Goal: Connect with others: Connect with others

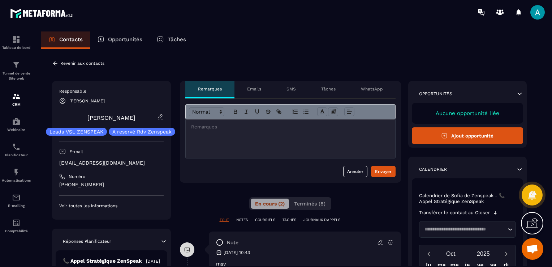
click at [257, 86] on p "Emails" at bounding box center [254, 89] width 14 height 6
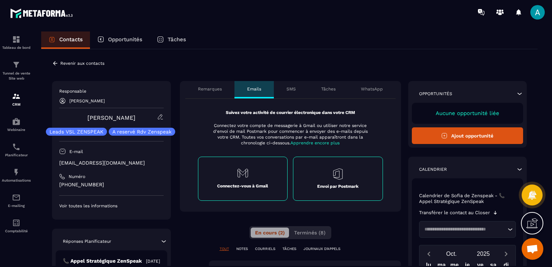
click at [332, 86] on p "Tâches" at bounding box center [328, 89] width 14 height 6
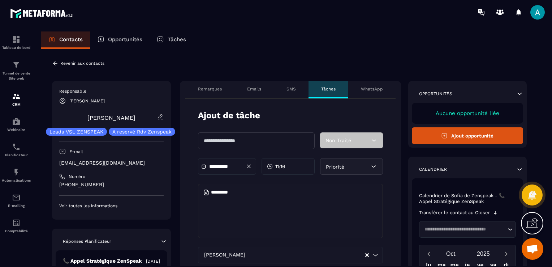
click at [373, 93] on div "WhatsApp" at bounding box center [371, 89] width 47 height 17
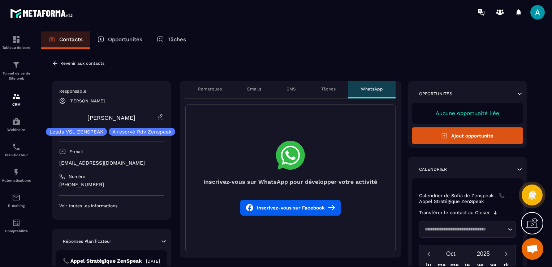
click at [257, 89] on p "Emails" at bounding box center [254, 89] width 14 height 6
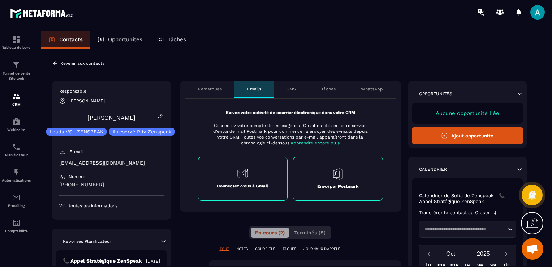
click at [316, 99] on div "Suivez votre activité de courrier électronique dans votre CRM Connectez votre c…" at bounding box center [290, 155] width 221 height 113
click at [338, 86] on div "Tâches" at bounding box center [329, 89] width 40 height 17
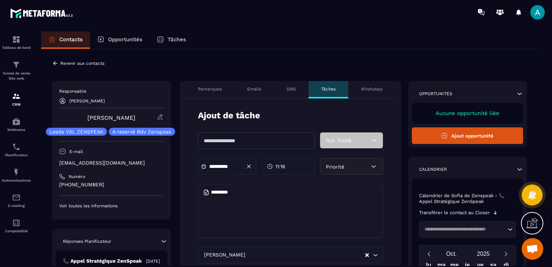
click at [308, 82] on div "SMS" at bounding box center [291, 89] width 35 height 17
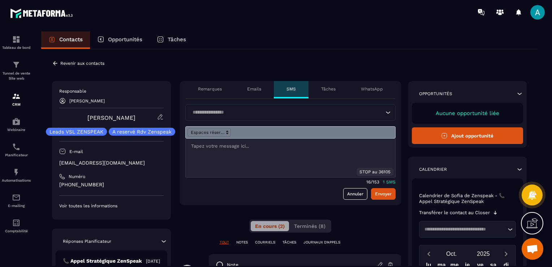
click at [291, 91] on p "SMS" at bounding box center [291, 89] width 9 height 6
click at [200, 93] on div "Remarques" at bounding box center [209, 89] width 49 height 17
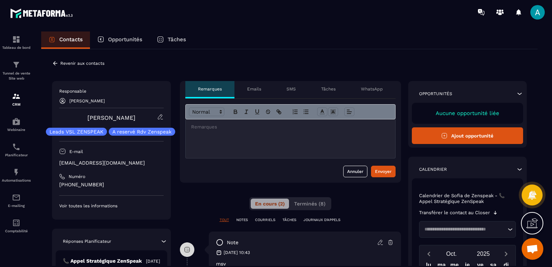
click at [253, 86] on p "Emails" at bounding box center [254, 89] width 14 height 6
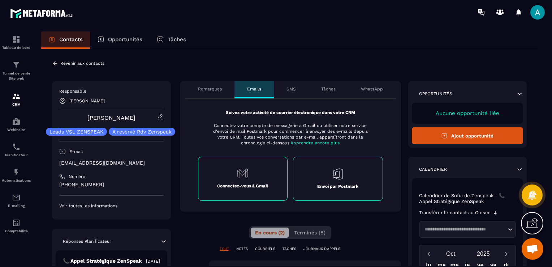
click at [225, 191] on div "Connectez-vous à Gmail" at bounding box center [243, 179] width 90 height 44
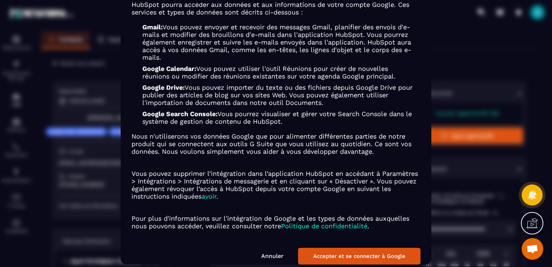
scroll to position [72, 0]
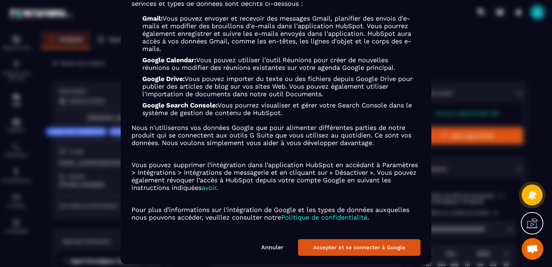
click at [365, 253] on button "Accepter et se connecter à Google" at bounding box center [359, 247] width 123 height 17
